Goal: Navigation & Orientation: Find specific page/section

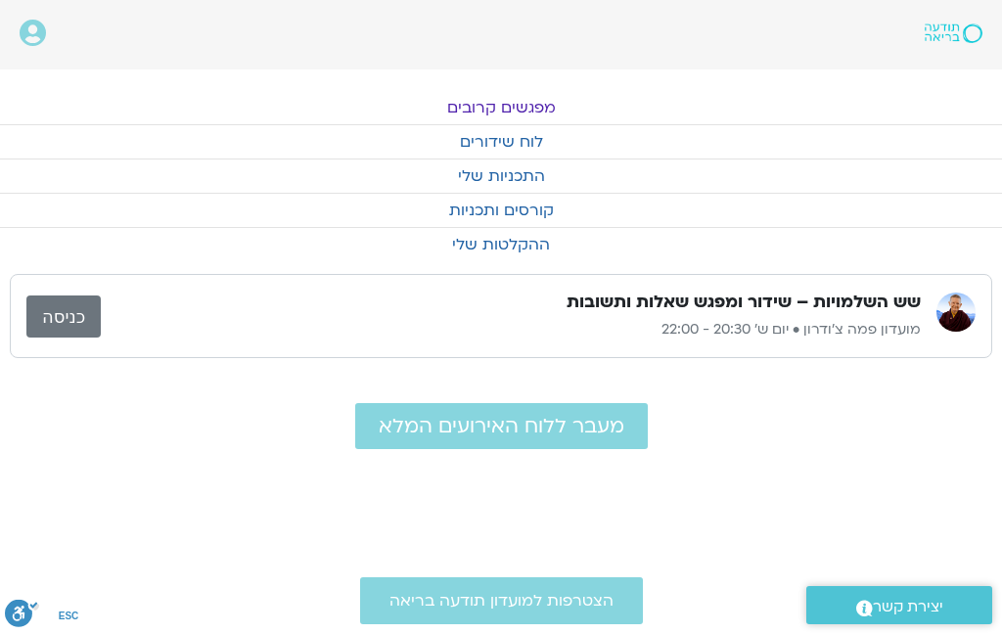
click at [535, 117] on link "מפגשים קרובים" at bounding box center [501, 107] width 1002 height 33
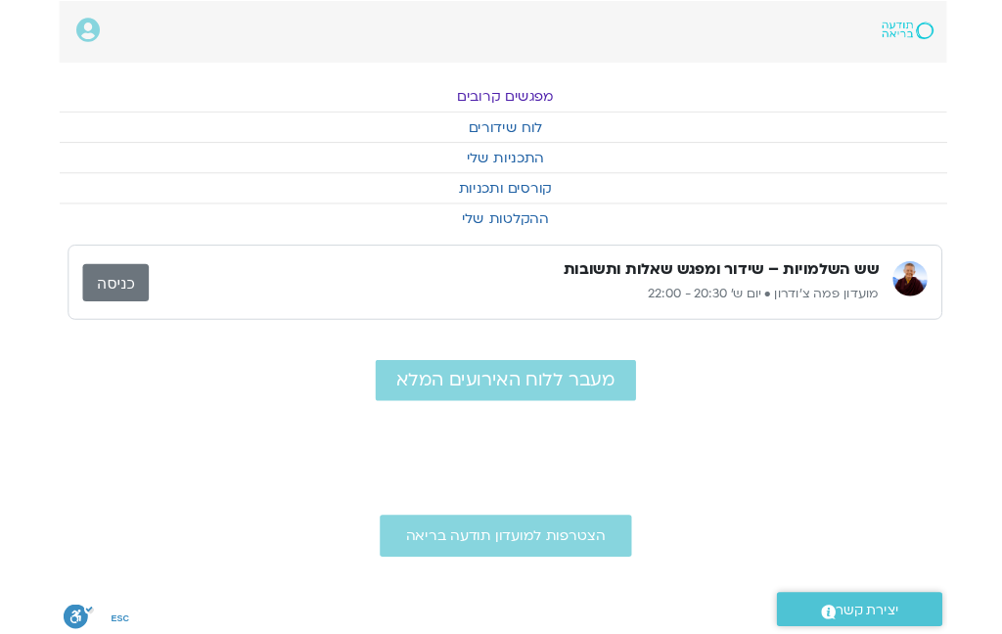
scroll to position [78, -5]
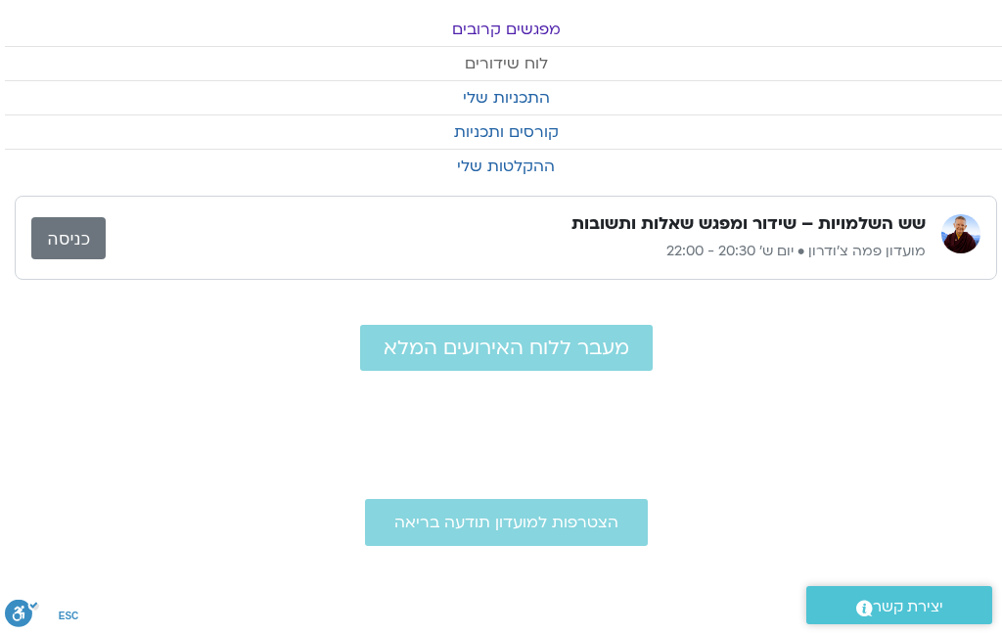
click at [543, 71] on link "לוח שידורים" at bounding box center [506, 63] width 1002 height 33
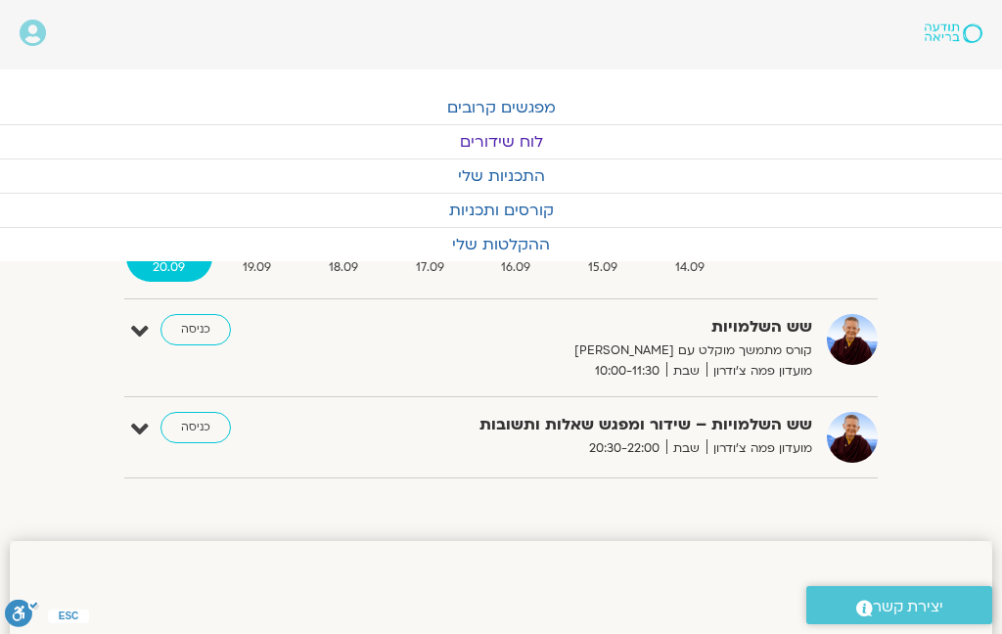
click at [205, 329] on link "כניסה" at bounding box center [196, 329] width 70 height 31
